Goal: Find specific page/section: Find specific page/section

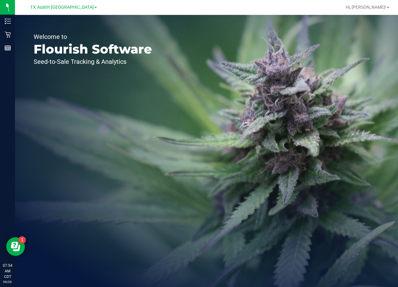
click at [251, 160] on div "Welcome to Flourish Software Seed-to-Sale Tracking & Analytics" at bounding box center [206, 151] width 383 height 272
click at [59, 12] on div "TX Austin [GEOGRAPHIC_DATA]" at bounding box center [64, 7] width 93 height 12
click at [59, 11] on div "TX Austin [GEOGRAPHIC_DATA]" at bounding box center [63, 6] width 67 height 7
click at [59, 8] on span "TX Austin [GEOGRAPHIC_DATA]" at bounding box center [61, 8] width 63 height 6
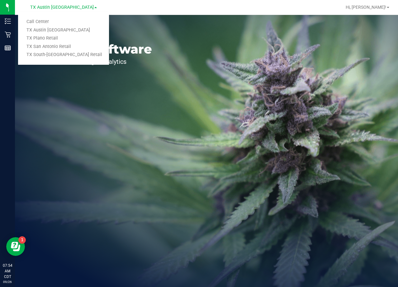
drag, startPoint x: 54, startPoint y: 19, endPoint x: 51, endPoint y: 21, distance: 3.7
click at [54, 19] on link "Call Center" at bounding box center [63, 22] width 91 height 8
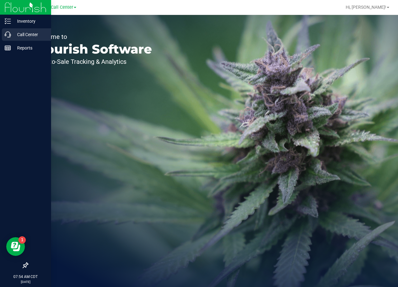
click at [12, 35] on p "Call Center" at bounding box center [29, 34] width 37 height 7
